Goal: Transaction & Acquisition: Book appointment/travel/reservation

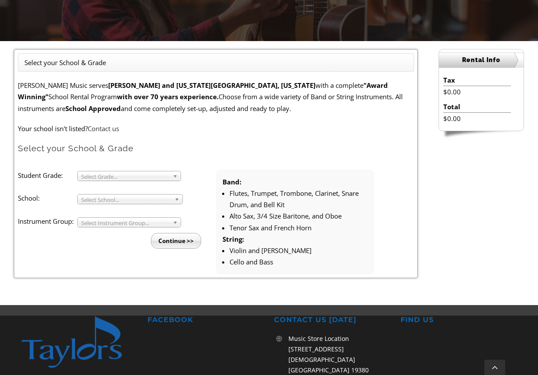
scroll to position [197, 0]
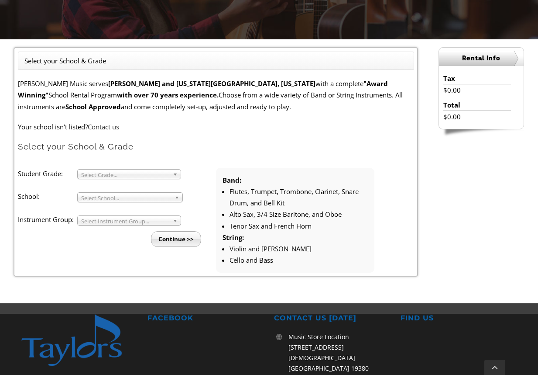
click at [137, 174] on span "Select Grade..." at bounding box center [125, 174] width 88 height 10
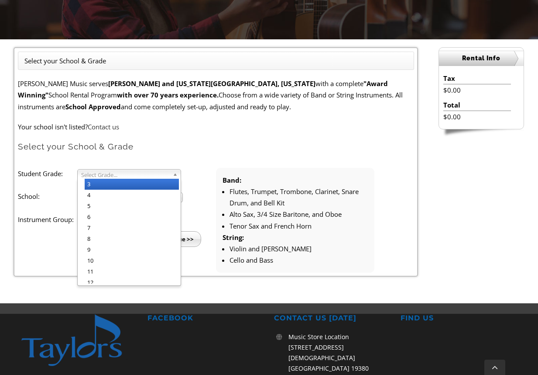
click at [105, 183] on li "3" at bounding box center [132, 184] width 94 height 11
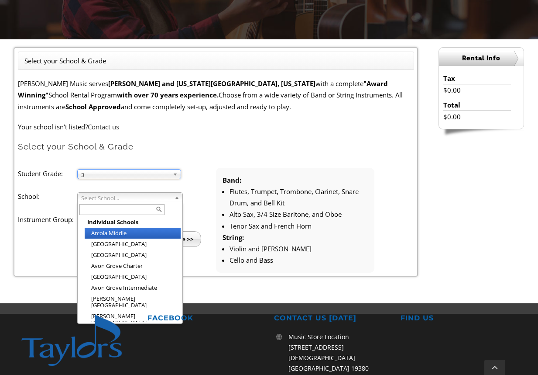
click at [104, 193] on span "Select School..." at bounding box center [126, 198] width 90 height 10
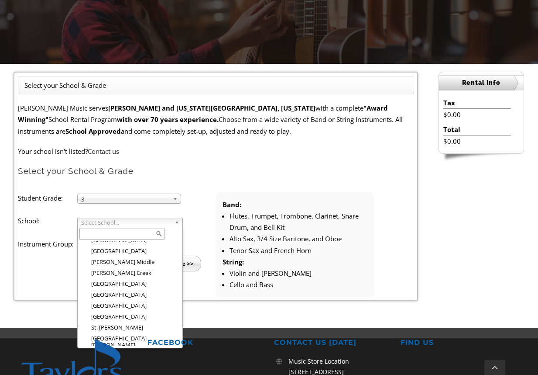
scroll to position [1348, 0]
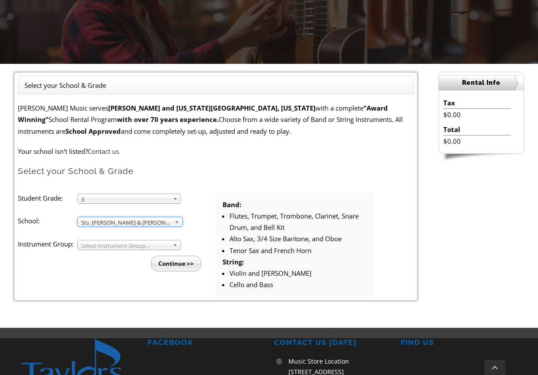
click at [118, 243] on span "Select Instrument Group..." at bounding box center [125, 245] width 88 height 10
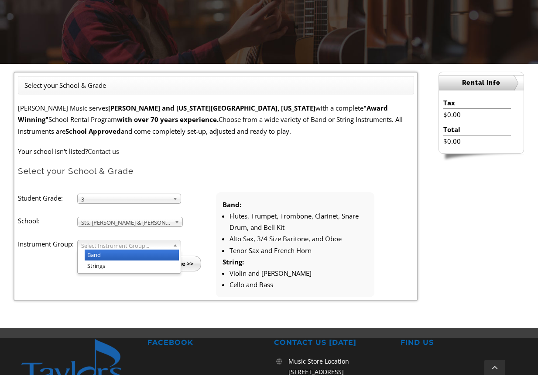
drag, startPoint x: 96, startPoint y: 255, endPoint x: 112, endPoint y: 255, distance: 15.7
click at [97, 255] on li "Band" at bounding box center [132, 254] width 94 height 11
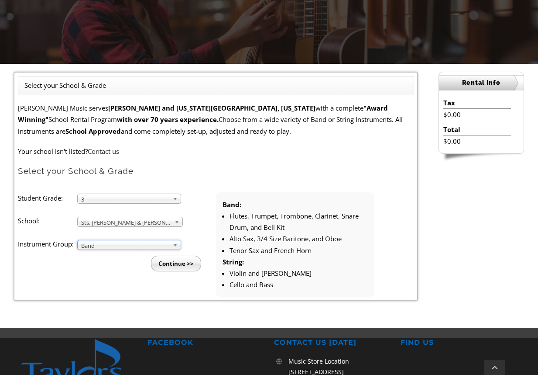
click at [172, 266] on input "Continue >>" at bounding box center [176, 263] width 50 height 16
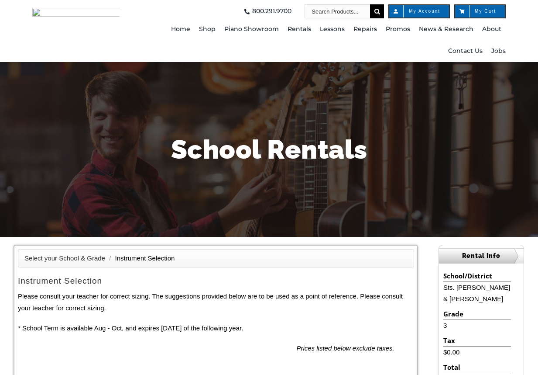
click at [196, 276] on h2 "Instrument Selection" at bounding box center [216, 281] width 396 height 11
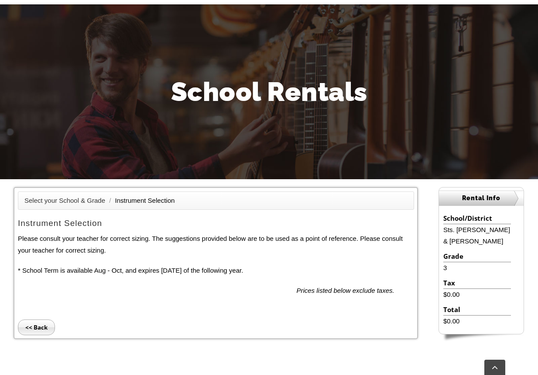
scroll to position [175, 0]
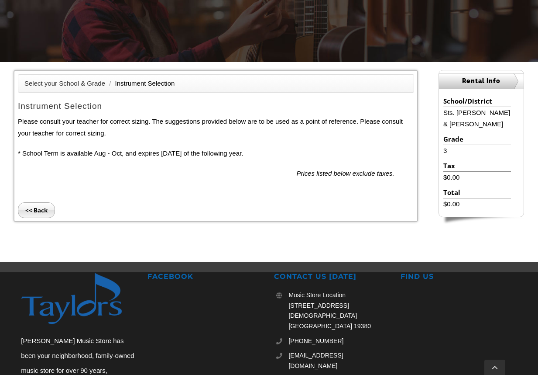
click at [250, 190] on li "<< Back" at bounding box center [216, 198] width 396 height 39
drag, startPoint x: 401, startPoint y: 173, endPoint x: 261, endPoint y: 172, distance: 140.2
click at [261, 172] on div "Prices listed below exclude taxes." at bounding box center [216, 173] width 396 height 11
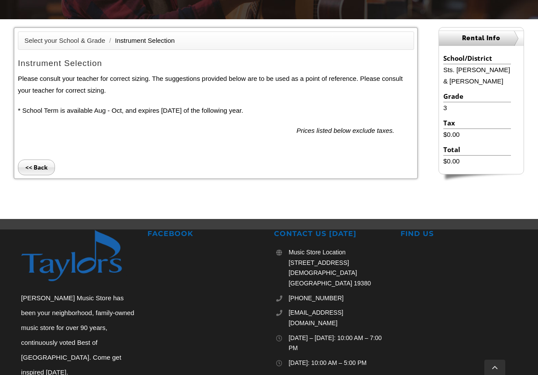
scroll to position [220, 0]
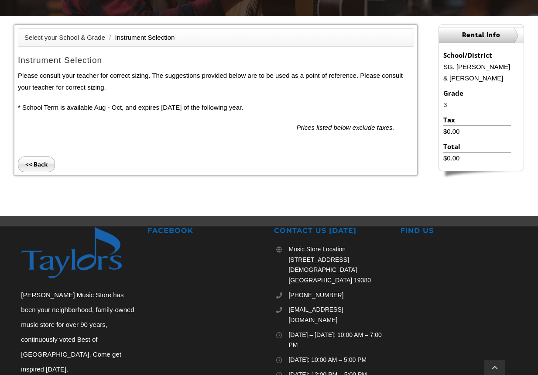
click at [38, 164] on input "<< Back" at bounding box center [36, 164] width 37 height 16
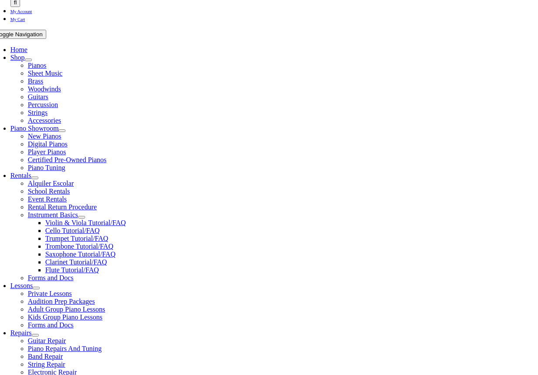
scroll to position [185, 0]
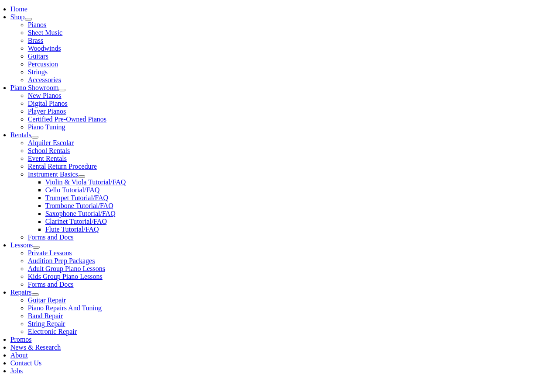
type input "pe"
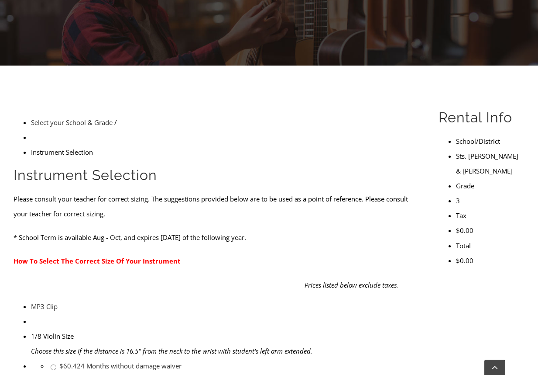
scroll to position [172, 0]
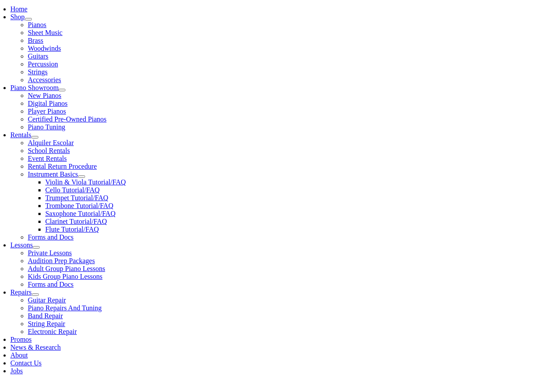
type input "pet"
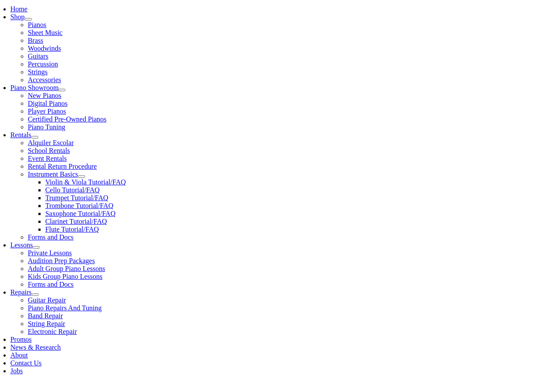
drag, startPoint x: 95, startPoint y: 243, endPoint x: 193, endPoint y: 251, distance: 97.7
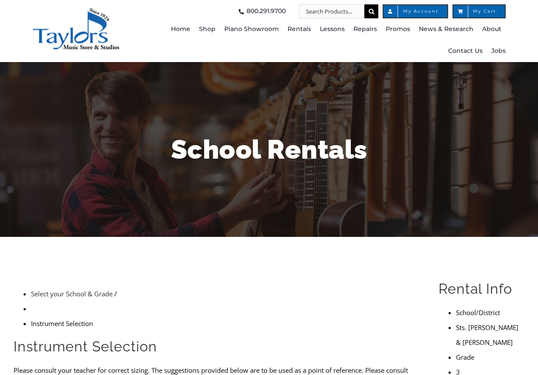
click at [316, 286] on ul "Select your School & Grade / Instrument Selection" at bounding box center [216, 308] width 405 height 45
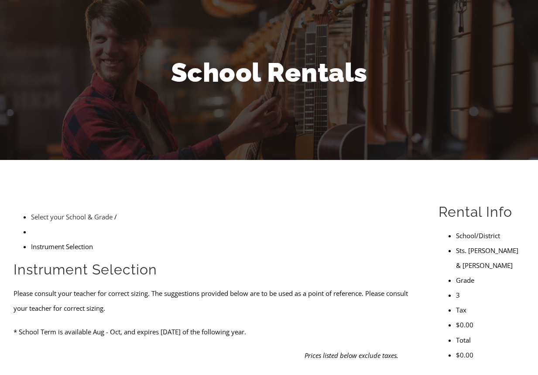
scroll to position [113, 0]
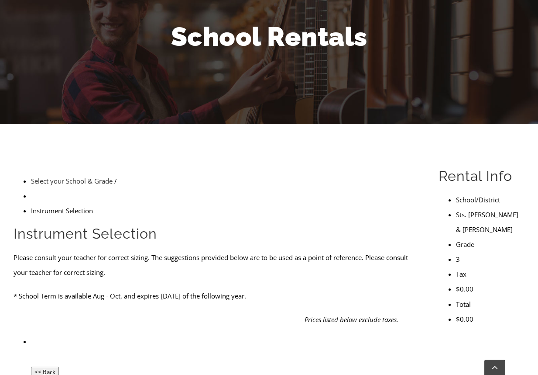
click at [37, 366] on input "<< Back" at bounding box center [45, 371] width 28 height 10
click at [34, 366] on input "<< Back" at bounding box center [45, 371] width 28 height 10
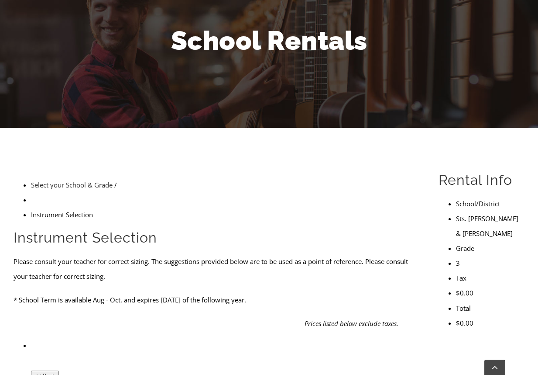
scroll to position [111, 0]
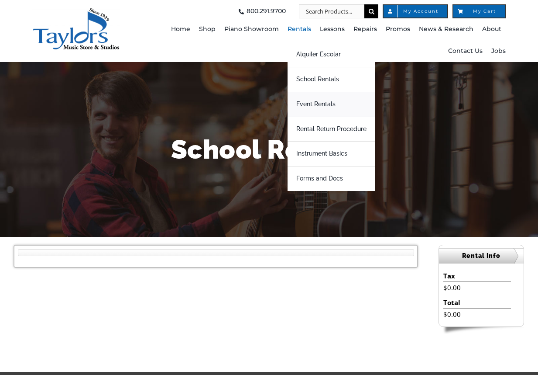
click at [327, 104] on span "Event Rentals" at bounding box center [315, 104] width 39 height 14
